Goal: Transaction & Acquisition: Purchase product/service

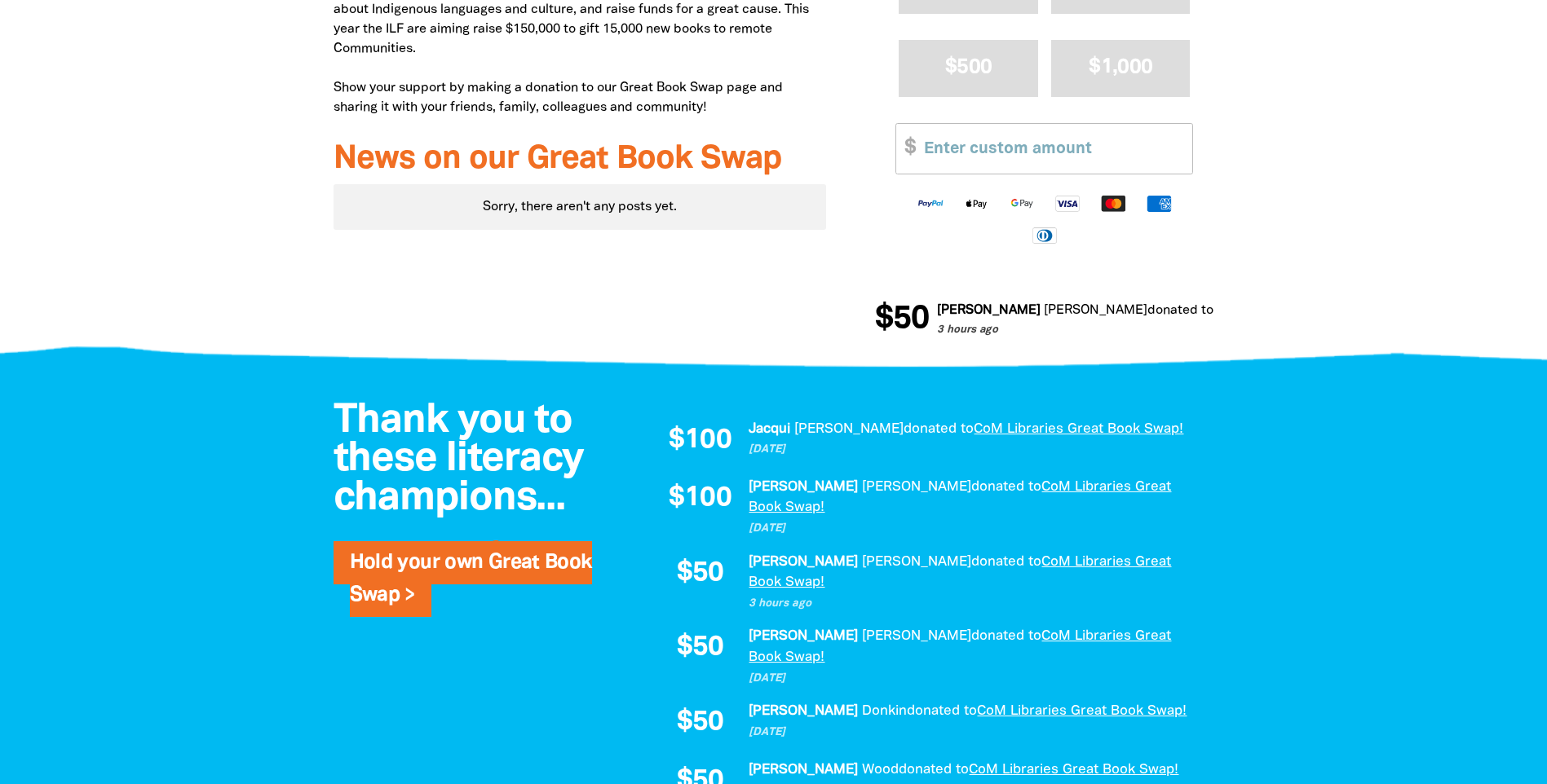
scroll to position [652, 0]
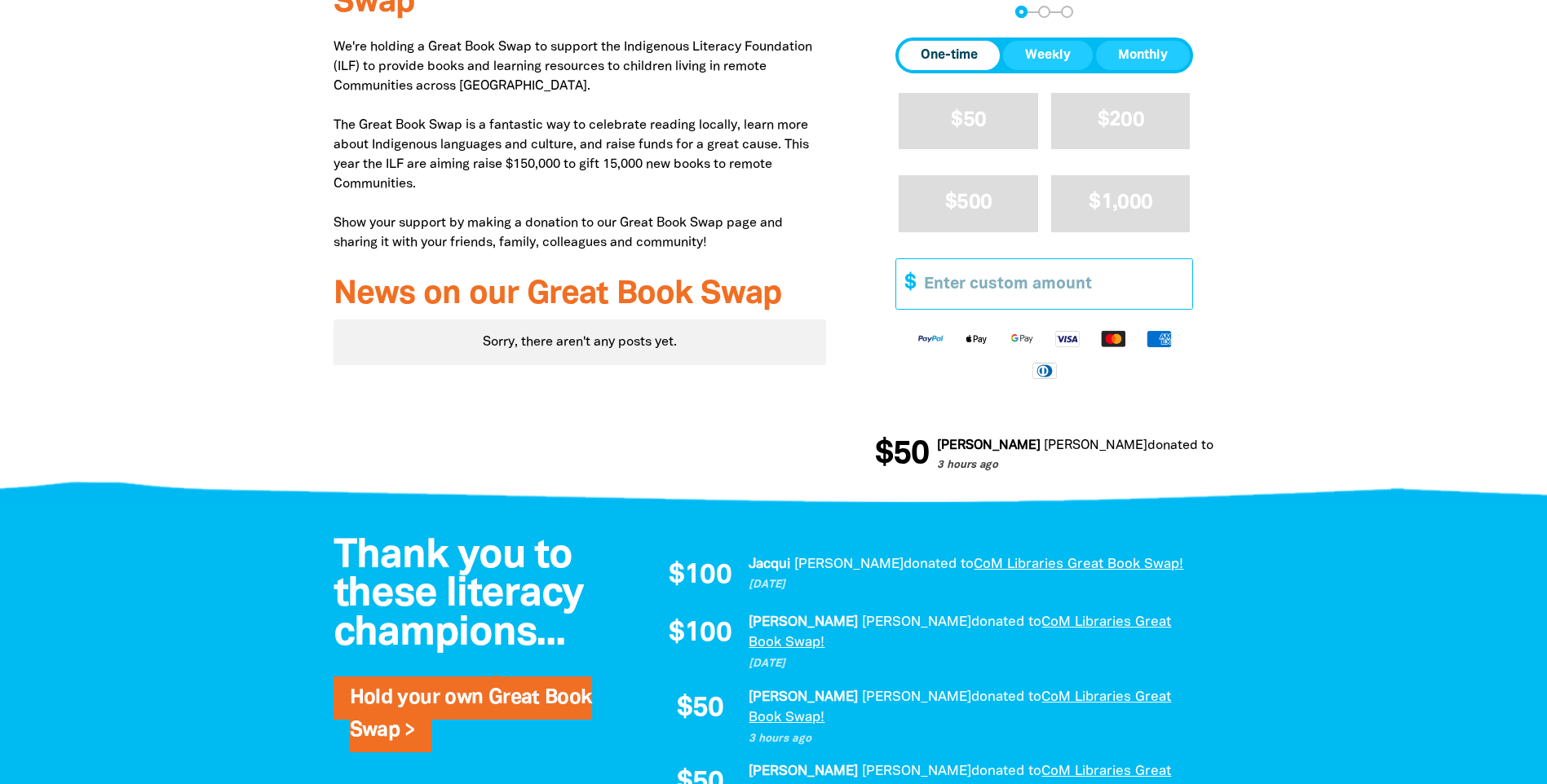
click at [1013, 298] on input "Other Amount" at bounding box center [1052, 284] width 280 height 49
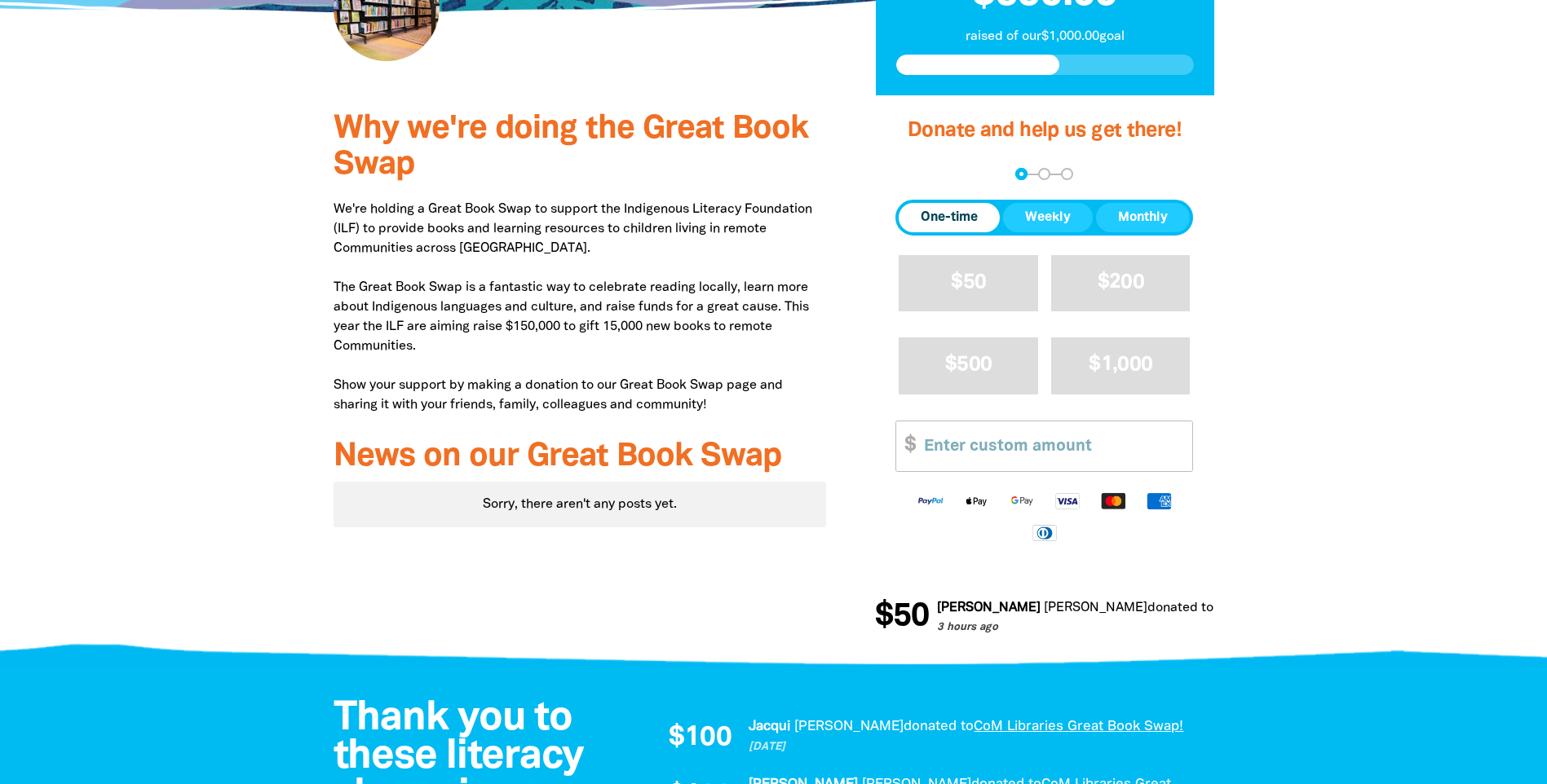
scroll to position [489, 0]
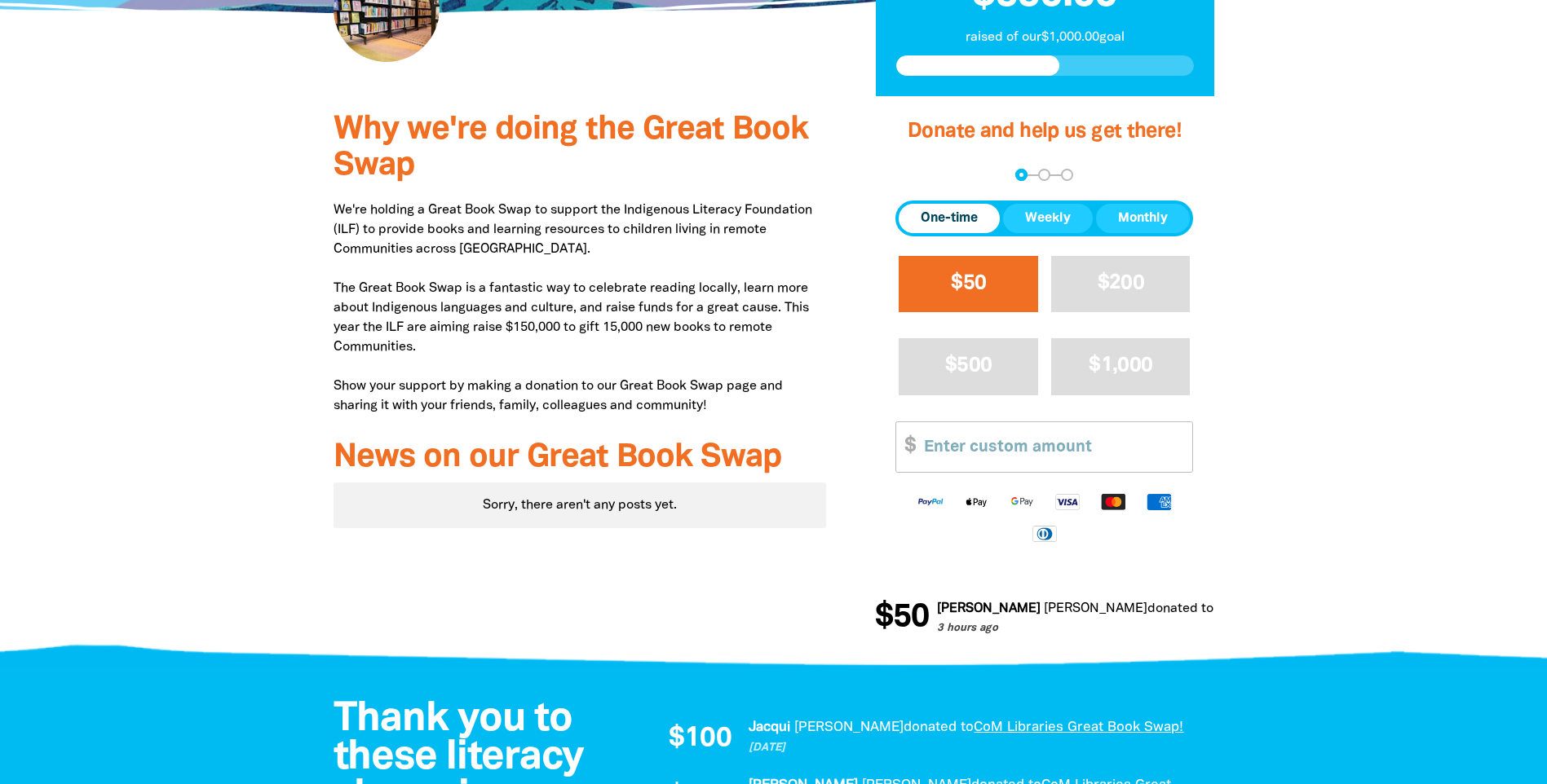
click at [960, 278] on span "$50" at bounding box center [967, 283] width 35 height 19
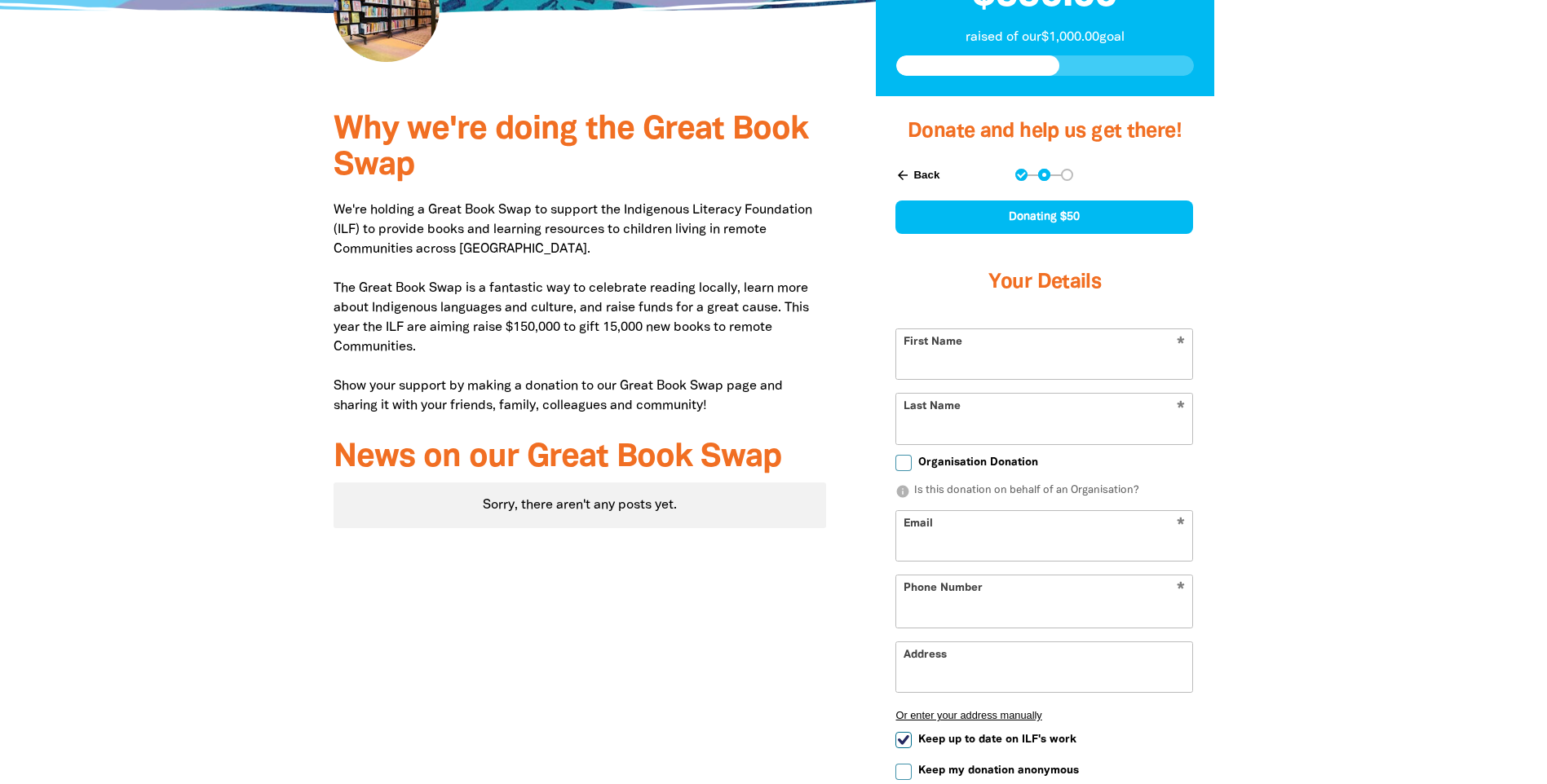
select select "AU"
click at [968, 367] on input "First Name" at bounding box center [1043, 354] width 296 height 49
type input "[PERSON_NAME]"
type input "Lane"
type input "[PERSON_NAME][EMAIL_ADDRESS][PERSON_NAME][DOMAIN_NAME]"
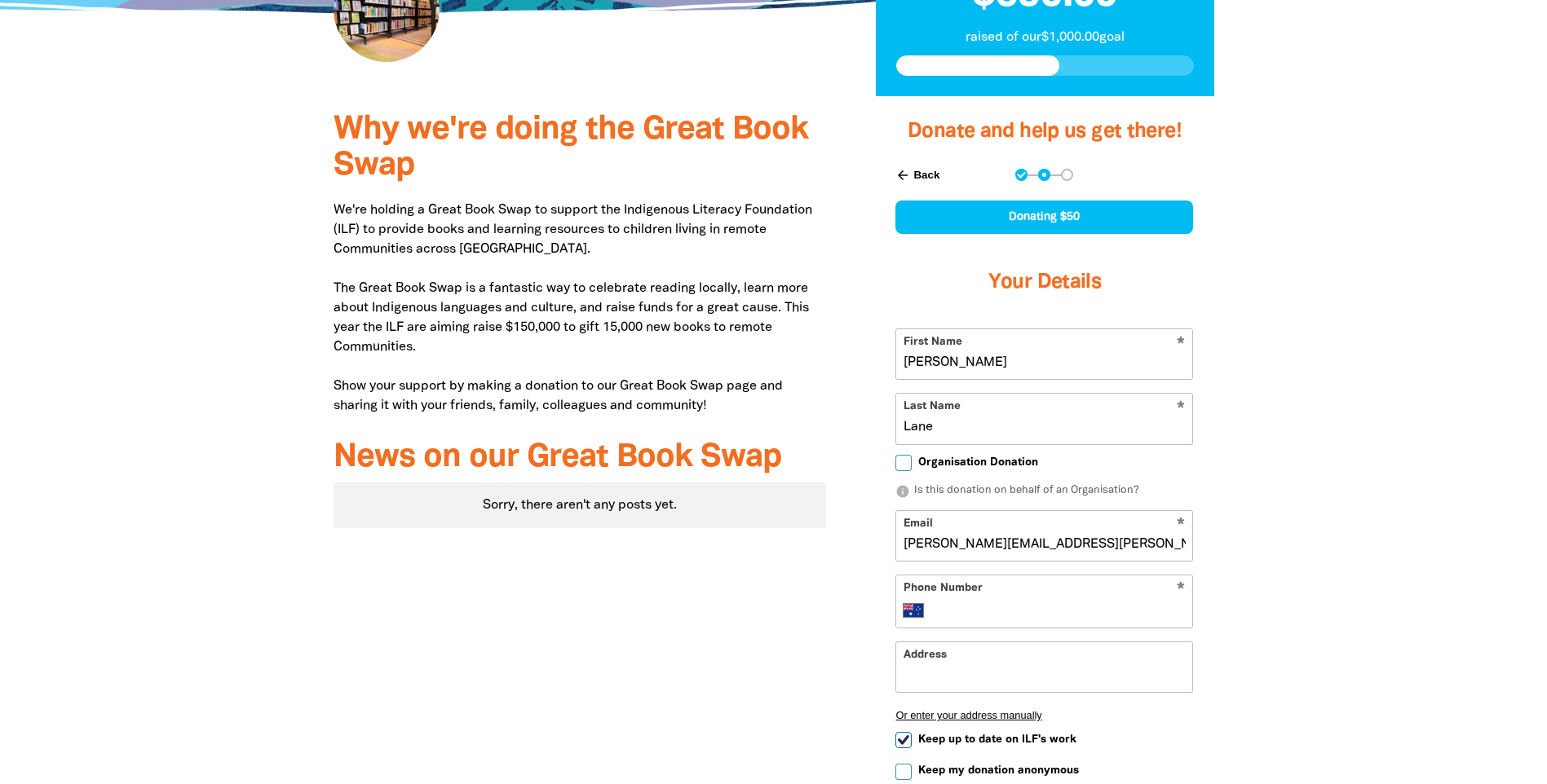
type input "[PHONE_NUMBER]"
click at [1126, 546] on input "[PERSON_NAME][EMAIL_ADDRESS][PERSON_NAME][DOMAIN_NAME]" at bounding box center [1043, 536] width 296 height 49
drag, startPoint x: 1152, startPoint y: 546, endPoint x: 649, endPoint y: 574, distance: 503.8
click at [649, 574] on div "Why we're doing the Great Book Swap We're holding a Great Book Swap to support …" at bounding box center [774, 525] width 978 height 857
type input "[EMAIL_ADDRESS][DOMAIN_NAME]"
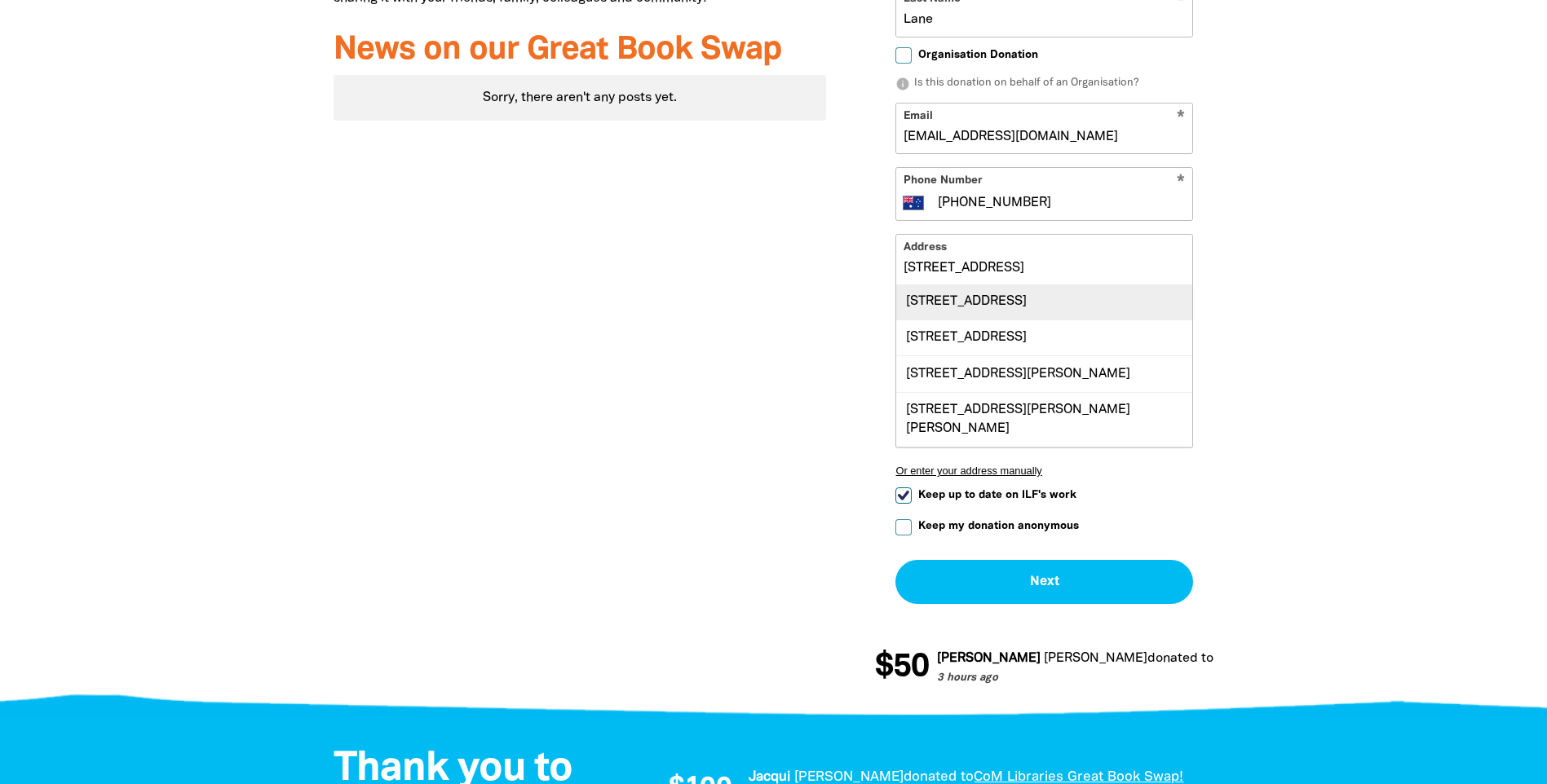
scroll to position [0, 0]
click at [930, 309] on div "[STREET_ADDRESS]" at bounding box center [1043, 303] width 296 height 35
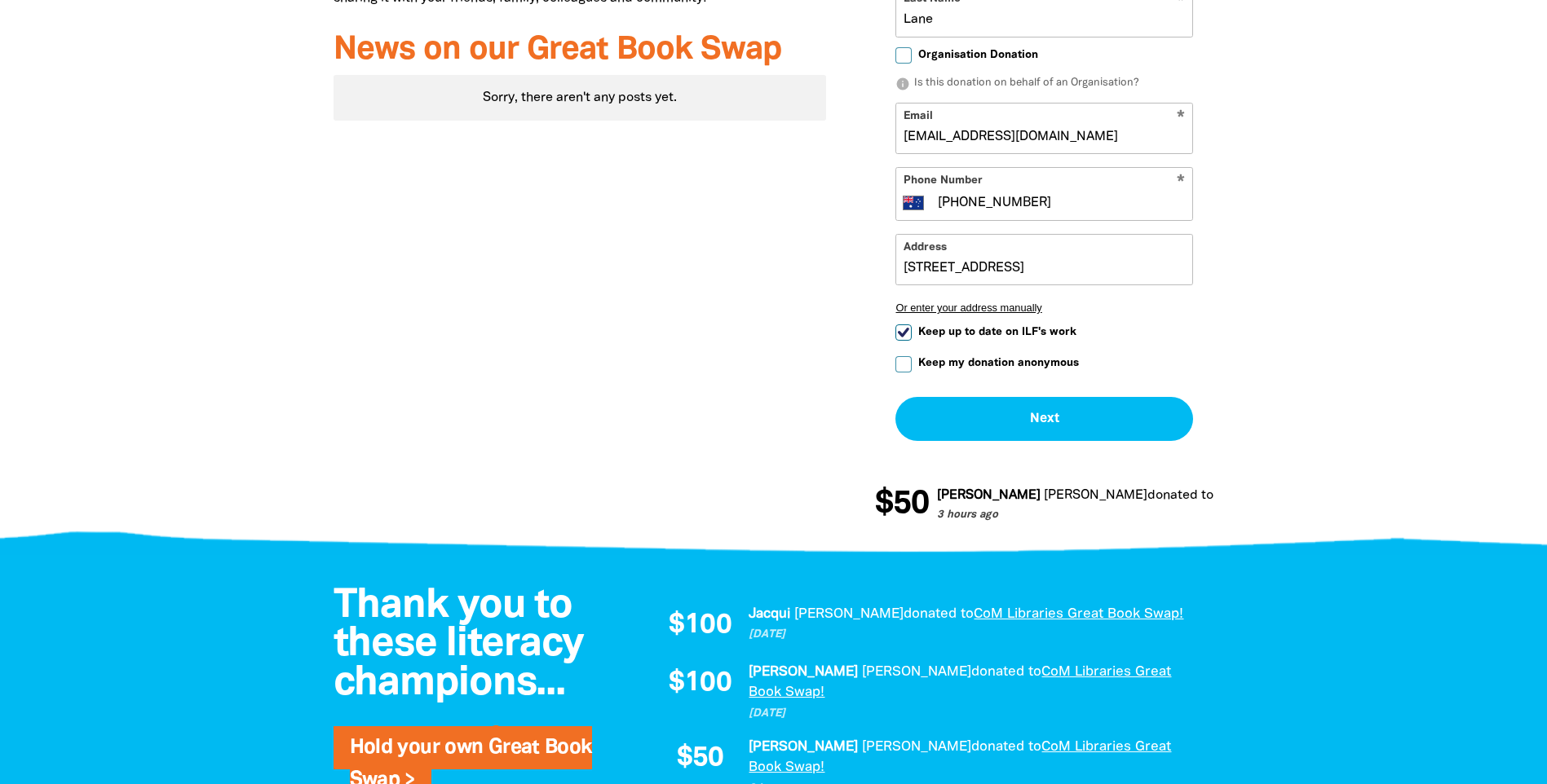
type input "[STREET_ADDRESS]"
click at [903, 335] on input "Keep up to date on ILF's work" at bounding box center [903, 332] width 16 height 16
checkbox input "false"
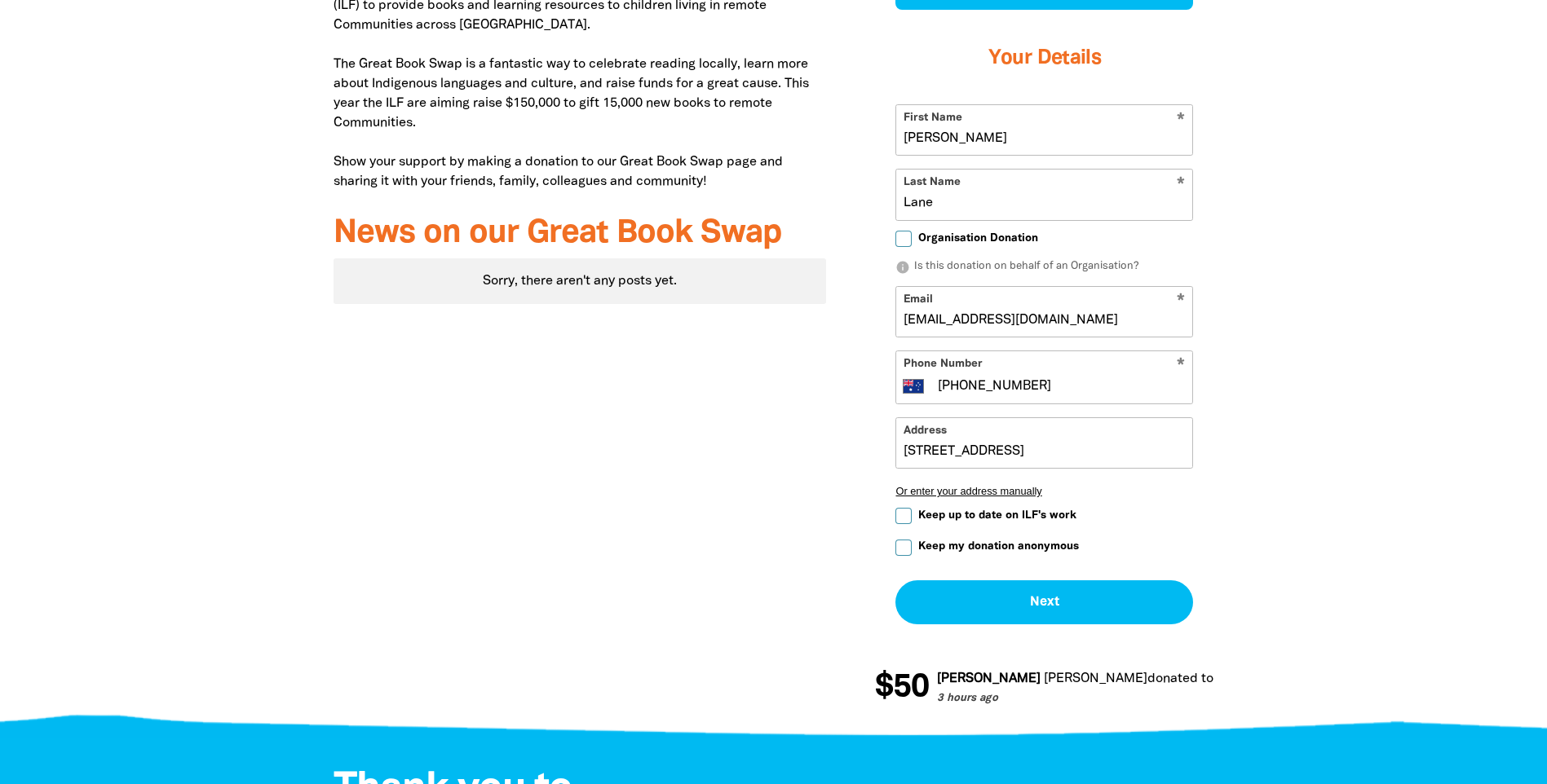
scroll to position [816, 0]
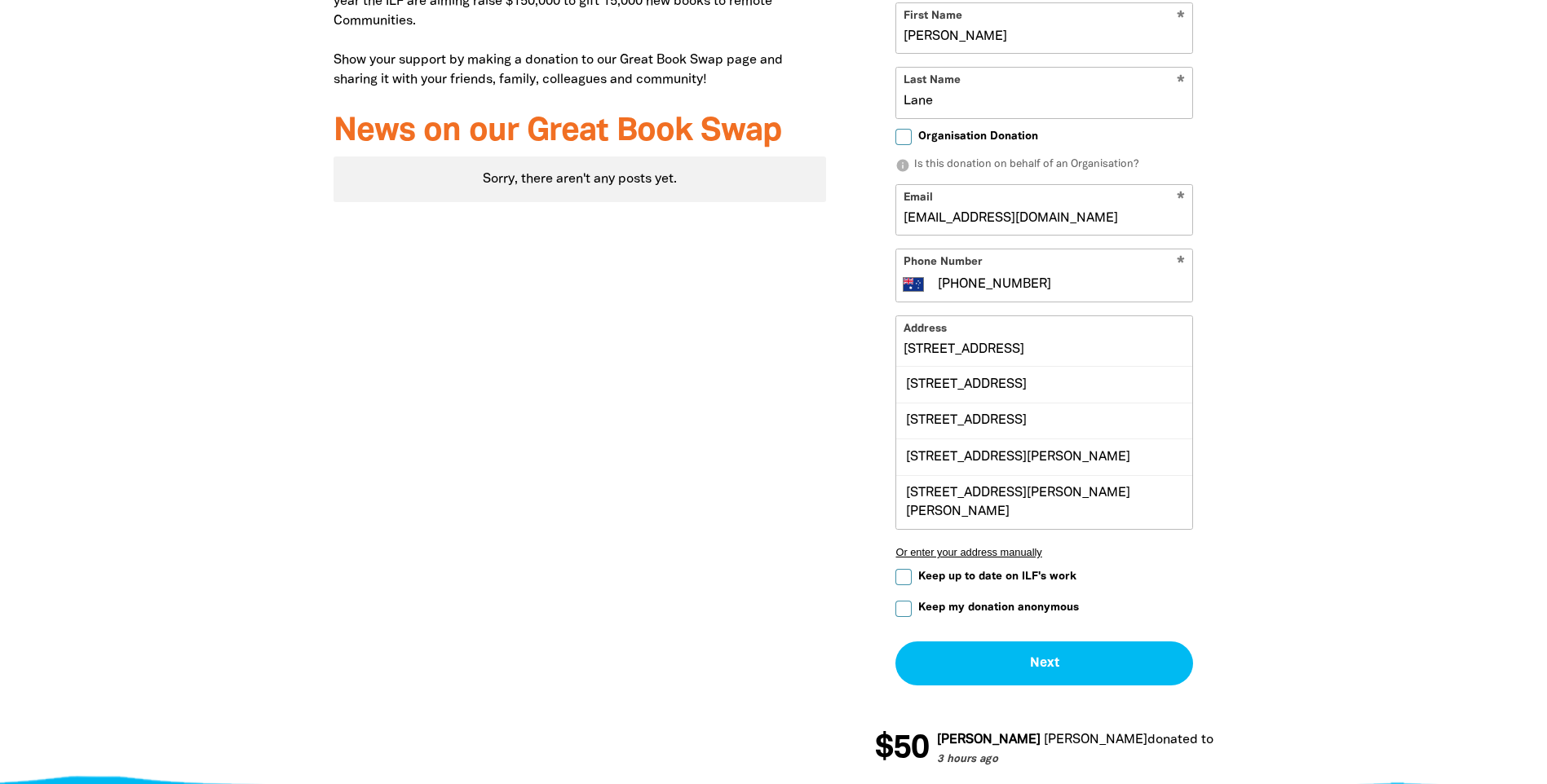
click at [964, 349] on input "[STREET_ADDRESS]" at bounding box center [1043, 341] width 296 height 49
drag, startPoint x: 904, startPoint y: 349, endPoint x: 1394, endPoint y: 368, distance: 490.4
click at [1394, 368] on section "Why we're doing the Great Book Swap We're holding a Great Book Swap to support …" at bounding box center [773, 280] width 1547 height 1021
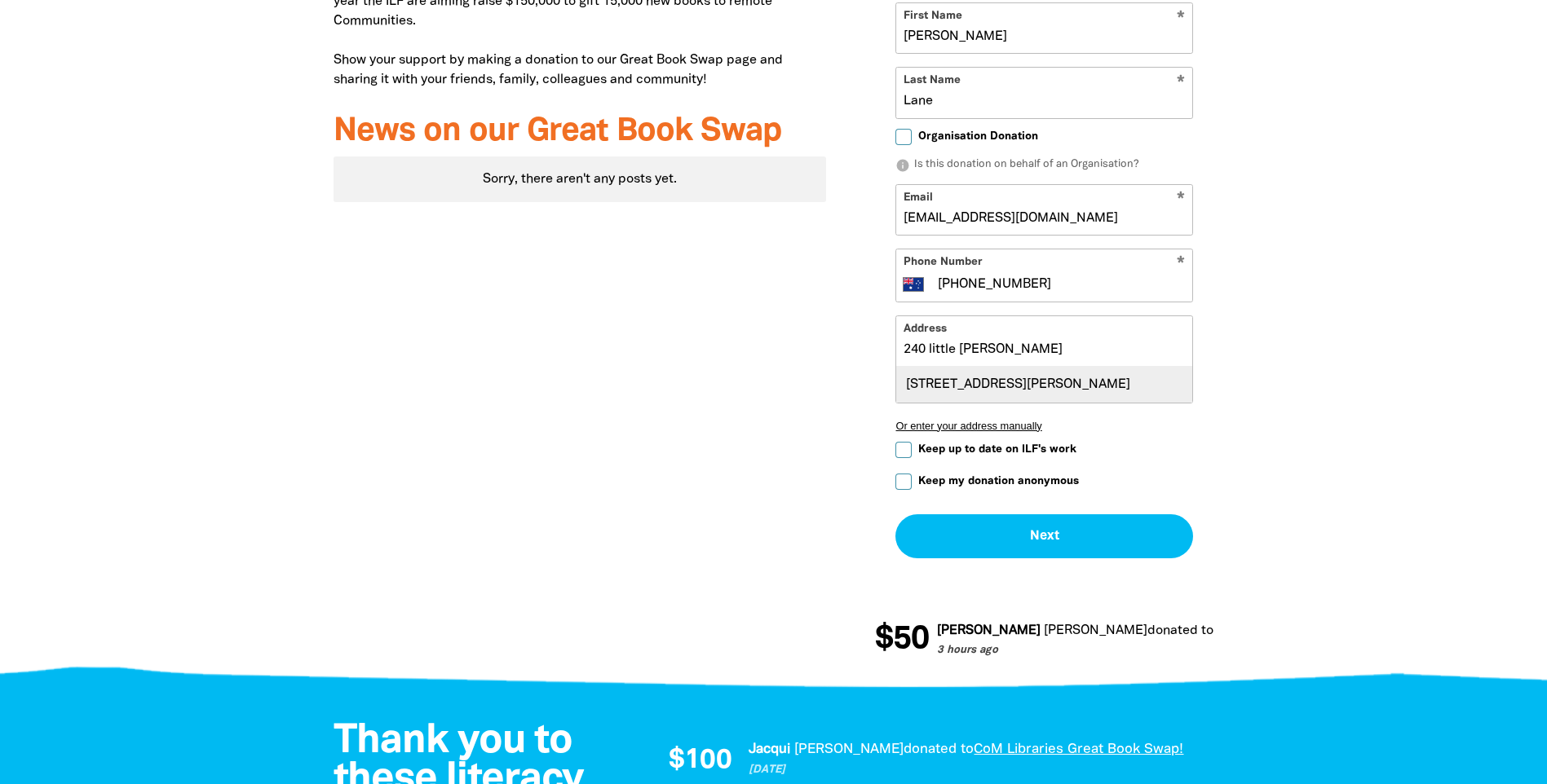
click at [1045, 401] on div "[STREET_ADDRESS][PERSON_NAME]" at bounding box center [1043, 383] width 296 height 35
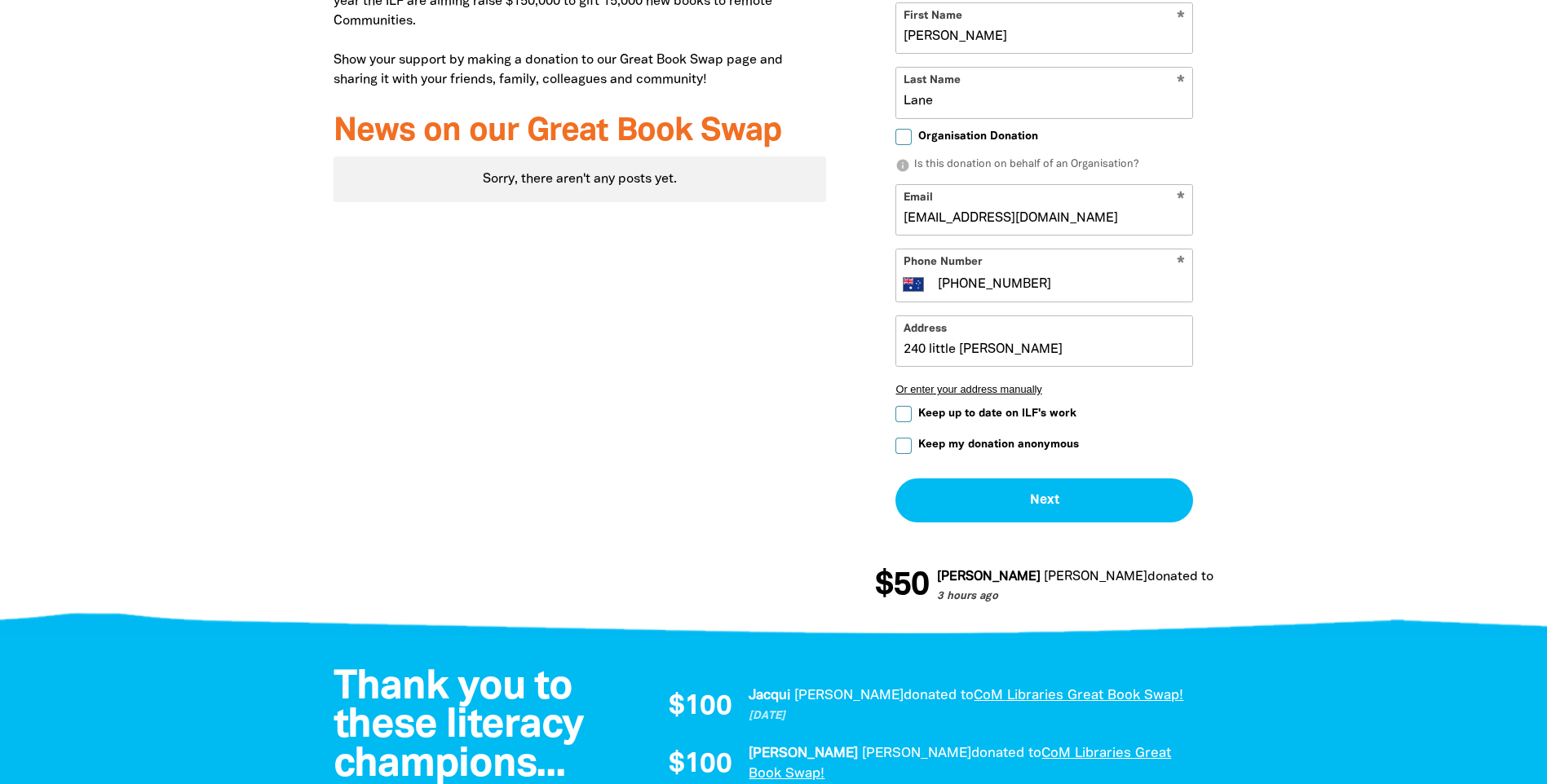
type input "[STREET_ADDRESS][PERSON_NAME]"
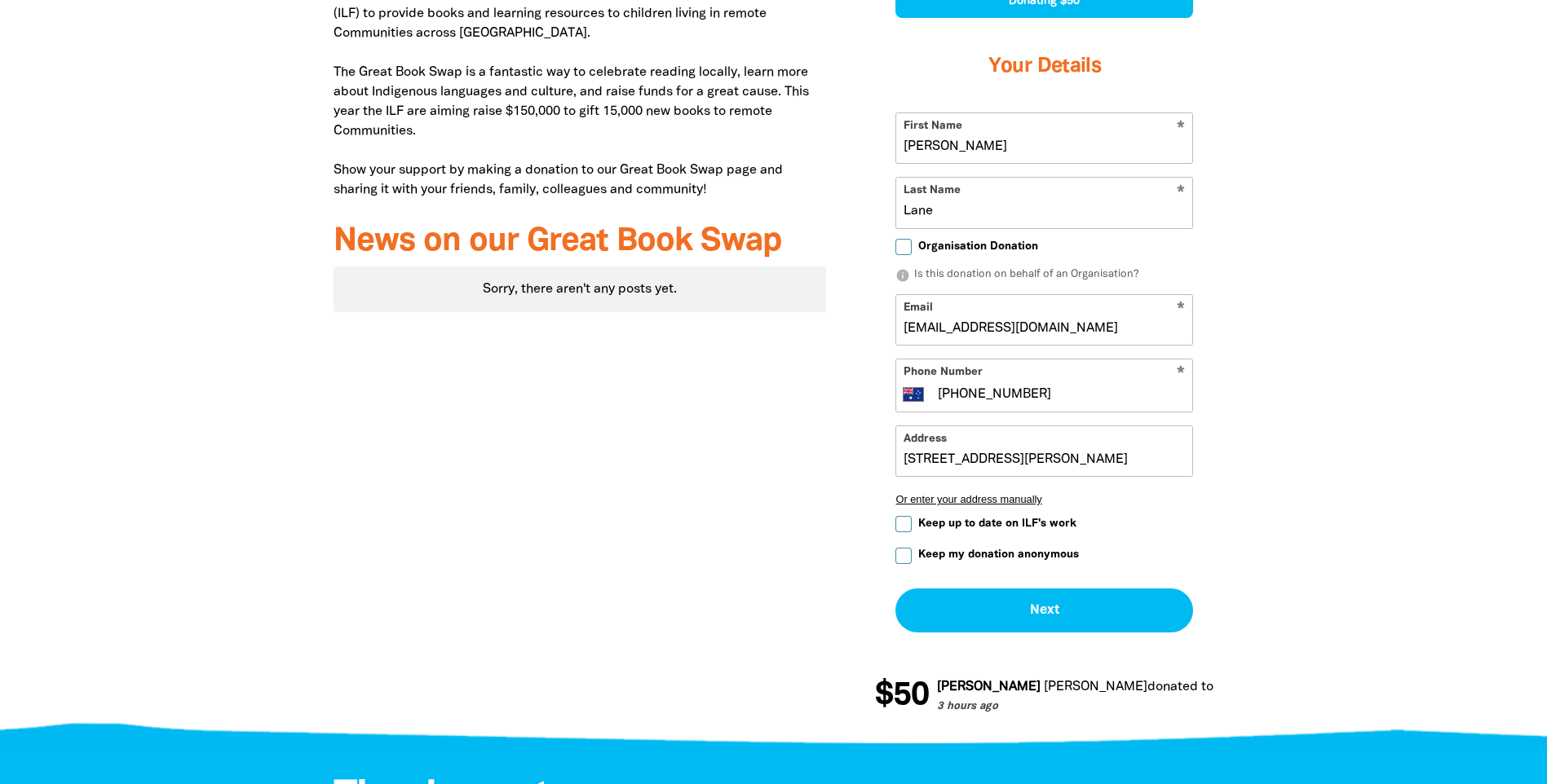
scroll to position [775, 0]
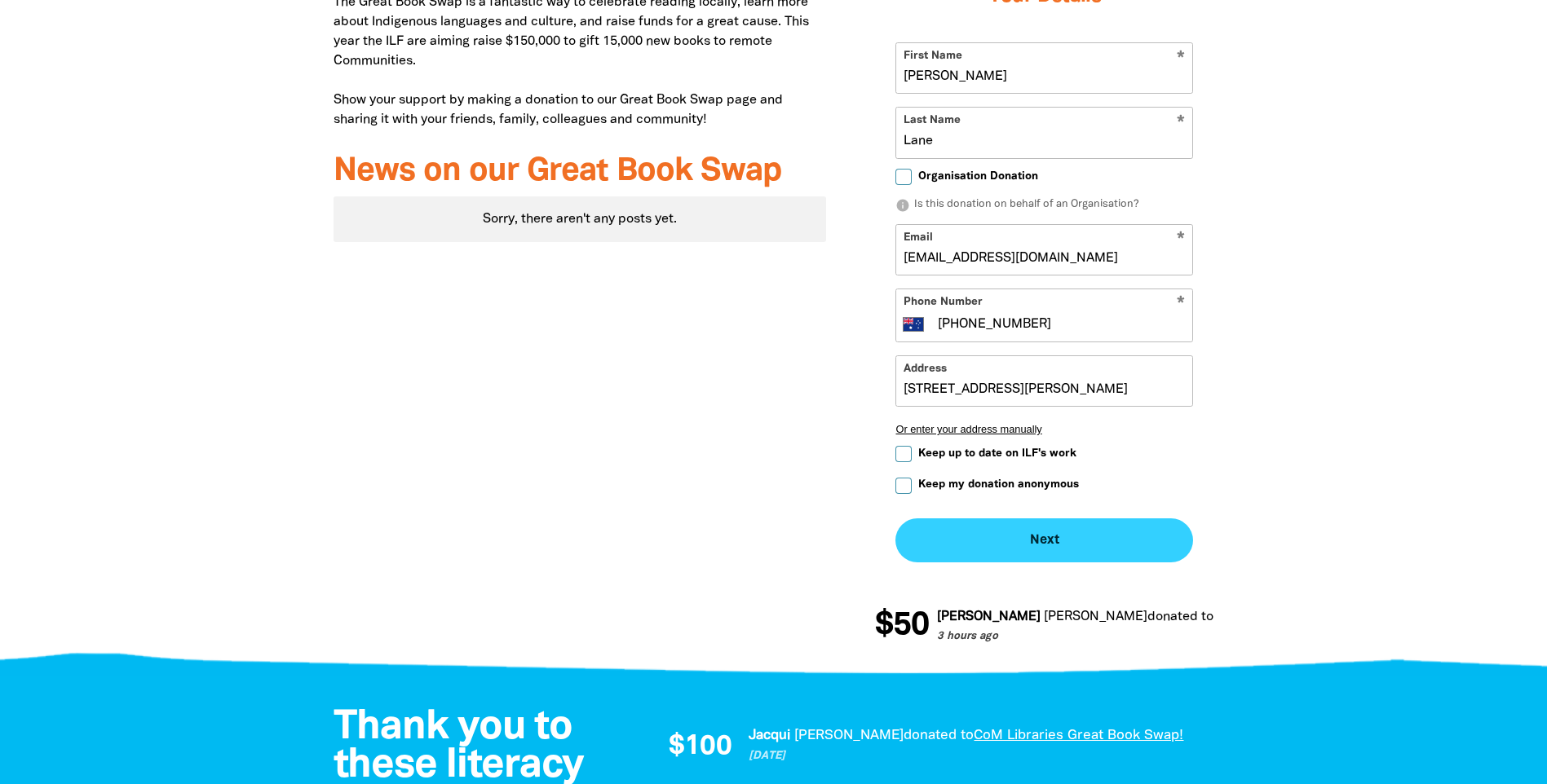
click at [1054, 534] on button "Next chevron_right" at bounding box center [1043, 540] width 297 height 44
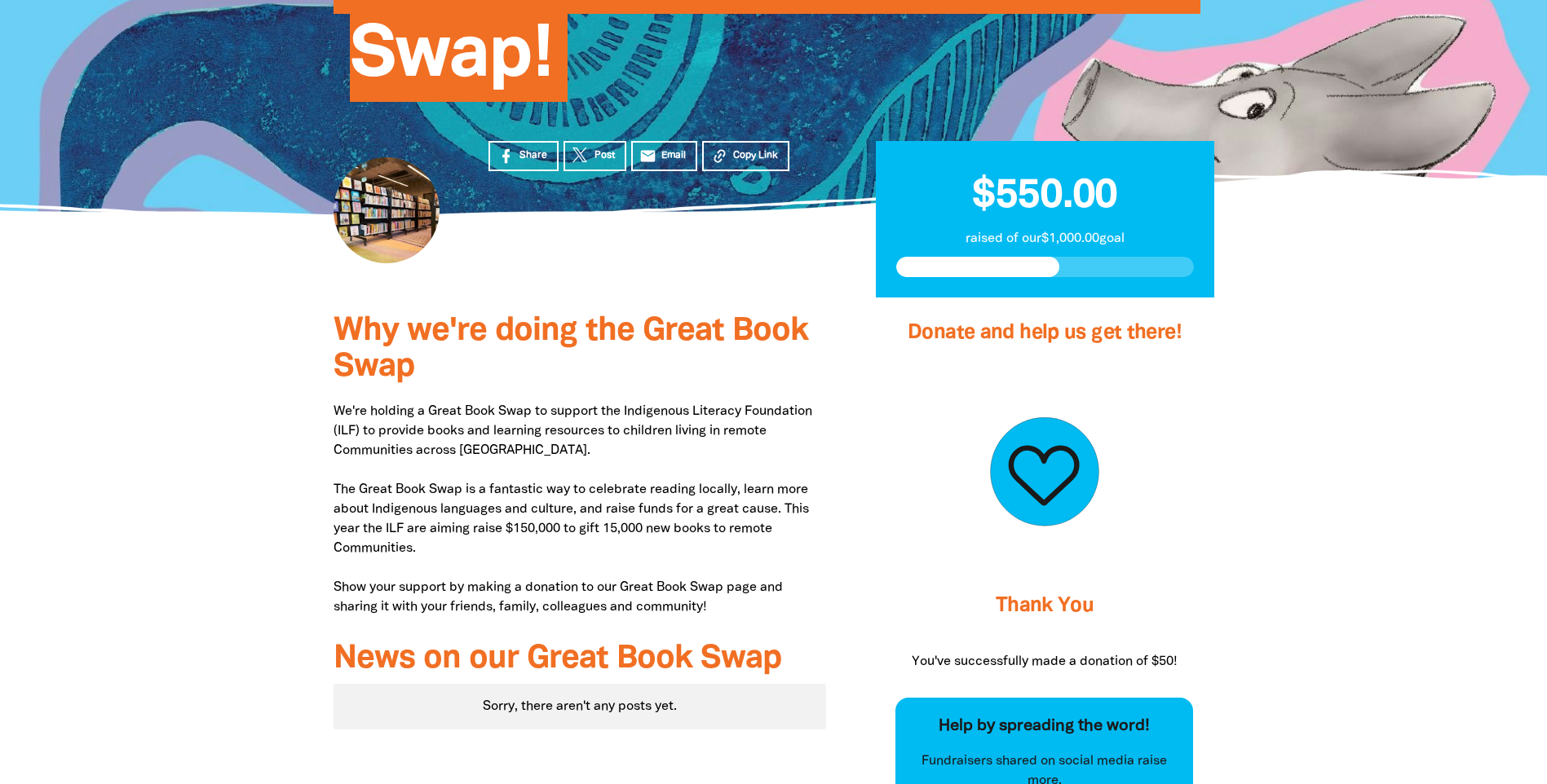
scroll to position [206, 0]
